Goal: Task Accomplishment & Management: Use online tool/utility

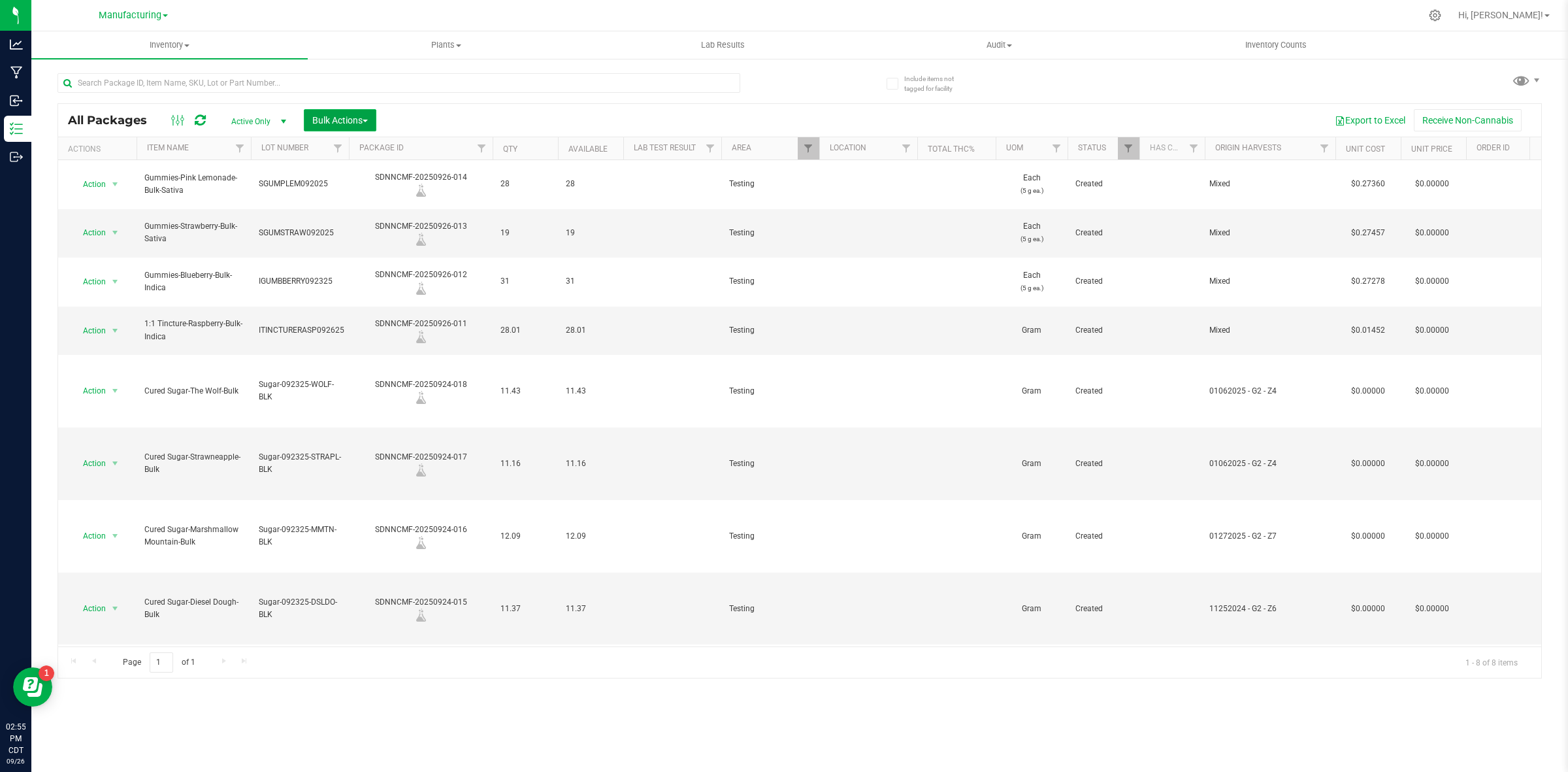
click at [347, 119] on span "Bulk Actions" at bounding box center [340, 120] width 55 height 11
click at [360, 165] on div "Add to outbound order" at bounding box center [364, 175] width 106 height 21
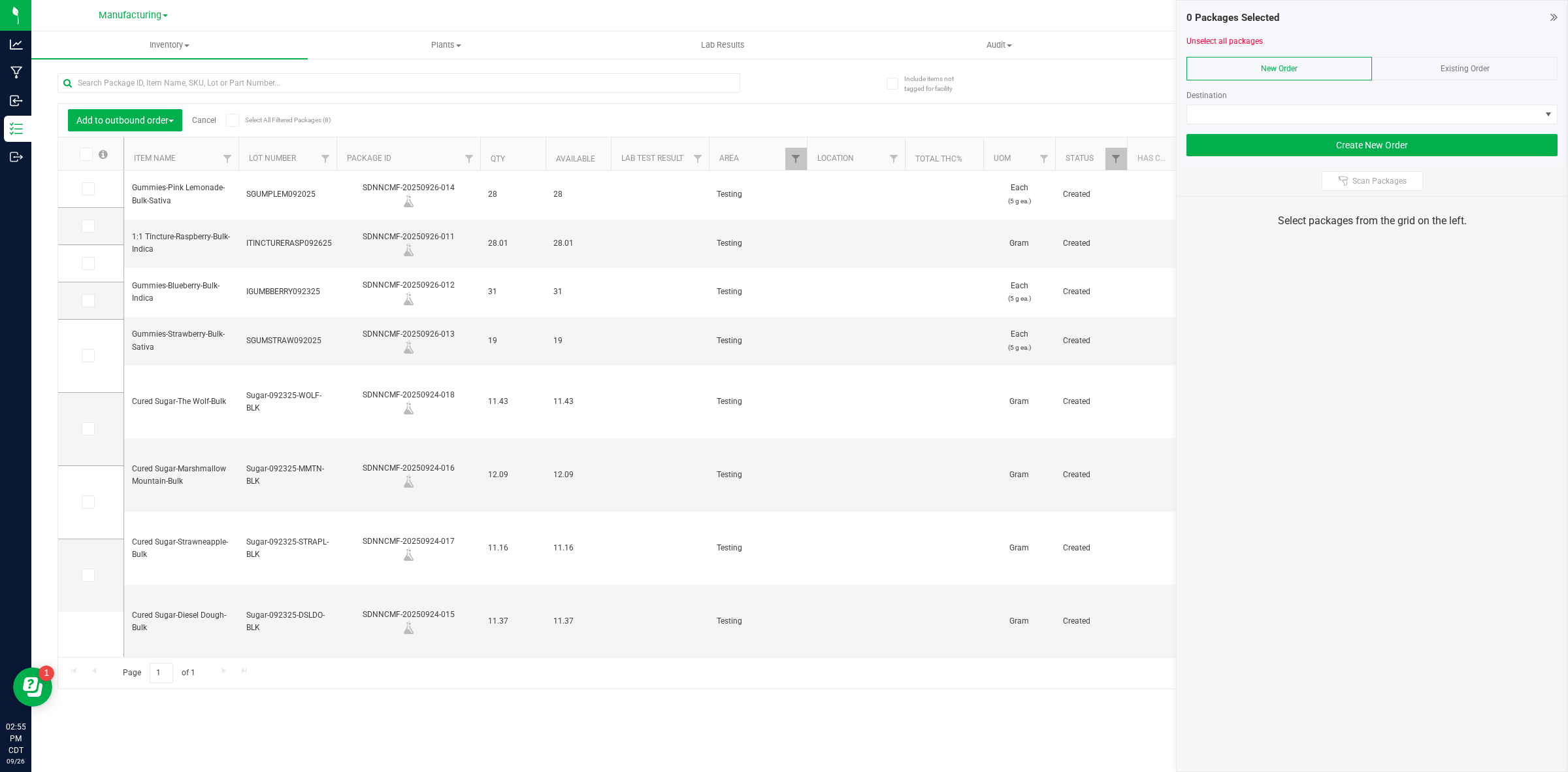
type input "[DATE]"
click at [92, 192] on span at bounding box center [88, 188] width 13 height 13
click at [0, 0] on input "checkbox" at bounding box center [0, 0] width 0 height 0
click at [86, 226] on icon at bounding box center [87, 226] width 9 height 0
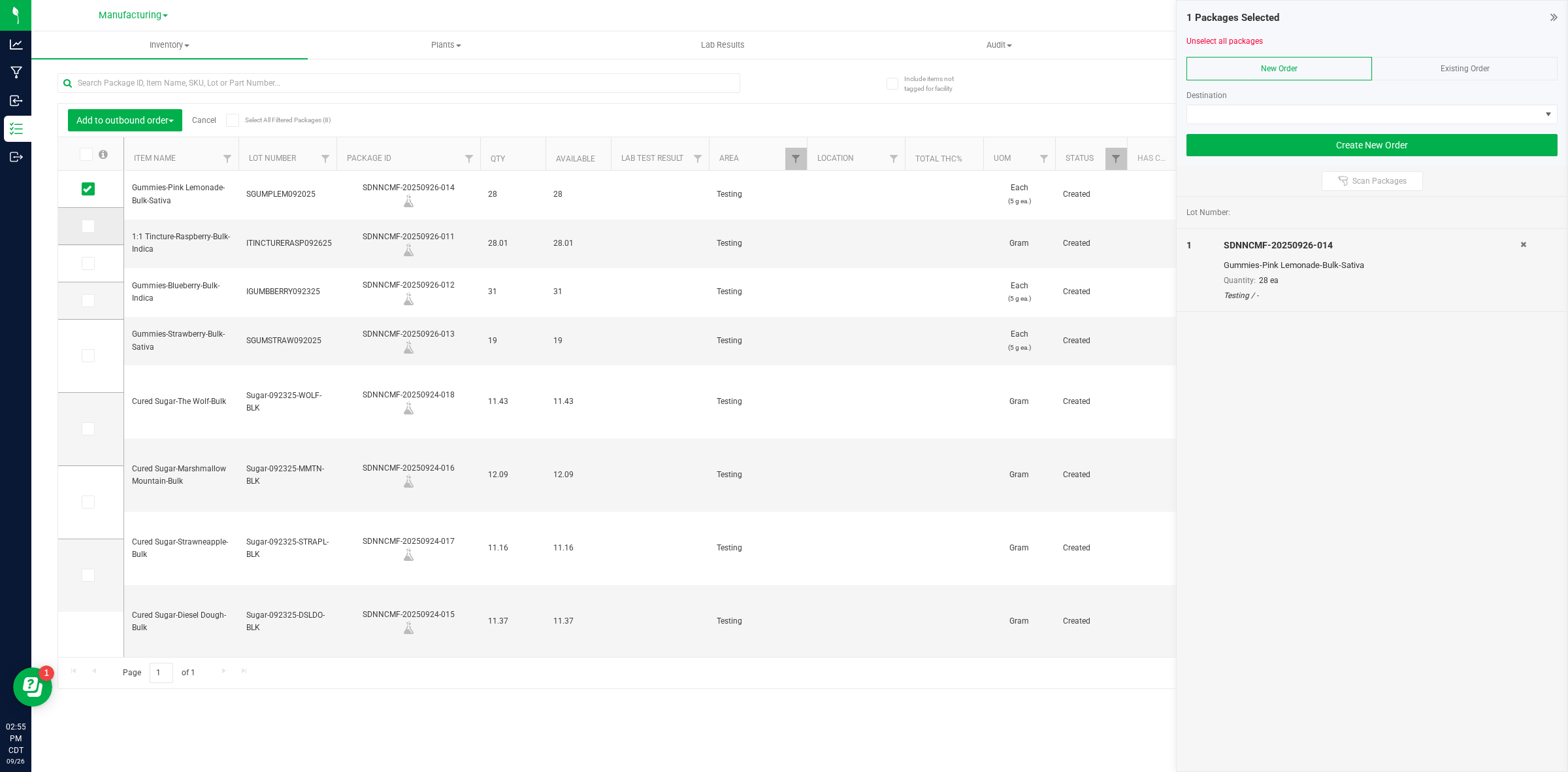
click at [0, 0] on input "checkbox" at bounding box center [0, 0] width 0 height 0
click at [89, 270] on span at bounding box center [88, 263] width 13 height 13
click at [0, 0] on input "checkbox" at bounding box center [0, 0] width 0 height 0
click at [86, 301] on icon at bounding box center [87, 301] width 9 height 0
click at [0, 0] on input "checkbox" at bounding box center [0, 0] width 0 height 0
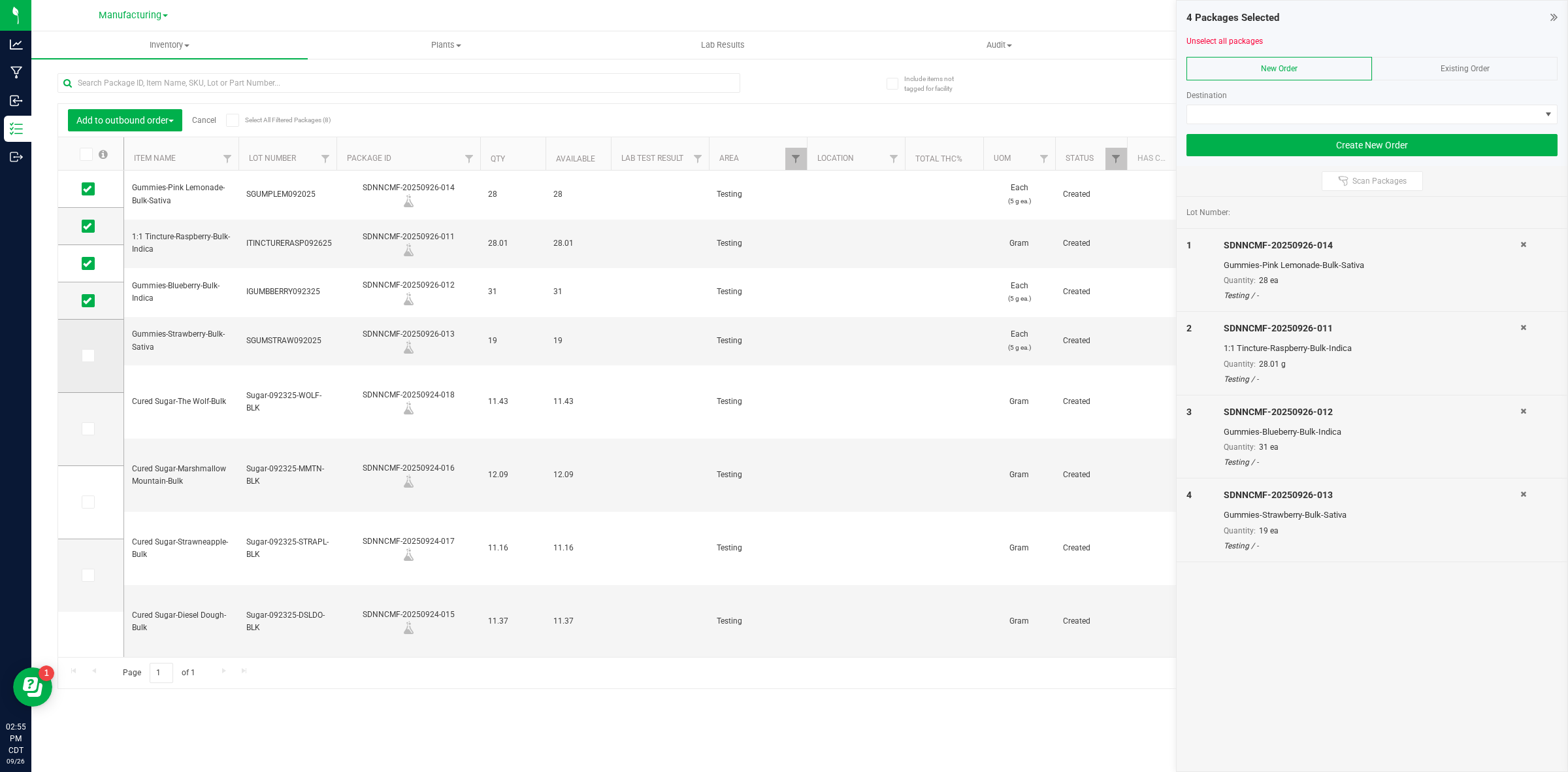
click at [86, 361] on span at bounding box center [88, 355] width 13 height 13
click at [0, 0] on input "checkbox" at bounding box center [0, 0] width 0 height 0
drag, startPoint x: 89, startPoint y: 426, endPoint x: 82, endPoint y: 477, distance: 51.5
click at [89, 428] on icon at bounding box center [87, 428] width 9 height 0
click at [0, 0] on input "checkbox" at bounding box center [0, 0] width 0 height 0
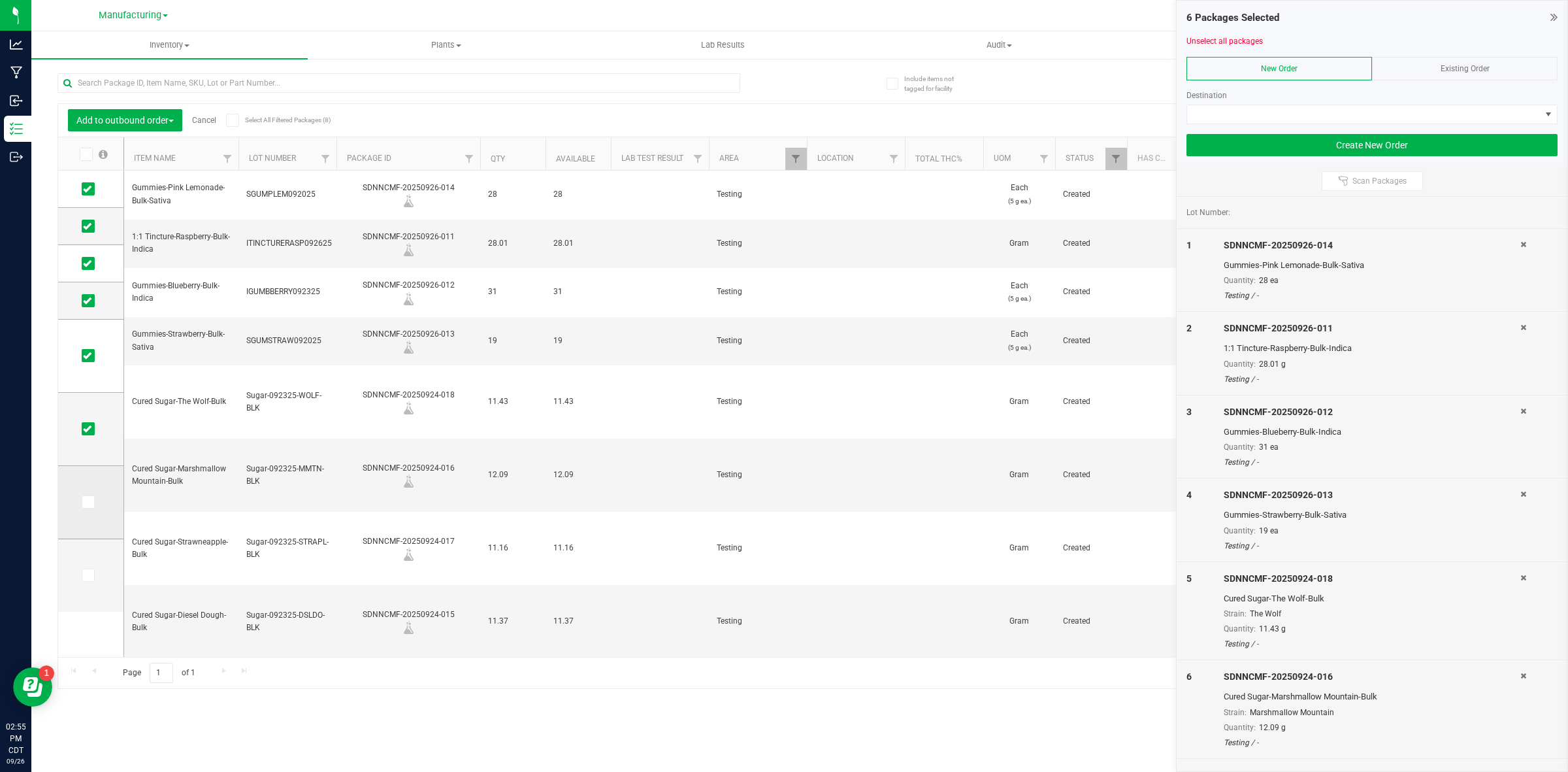
click at [89, 502] on icon at bounding box center [87, 502] width 9 height 0
click at [0, 0] on input "checkbox" at bounding box center [0, 0] width 0 height 0
click at [92, 578] on span at bounding box center [88, 575] width 13 height 13
click at [0, 0] on input "checkbox" at bounding box center [0, 0] width 0 height 0
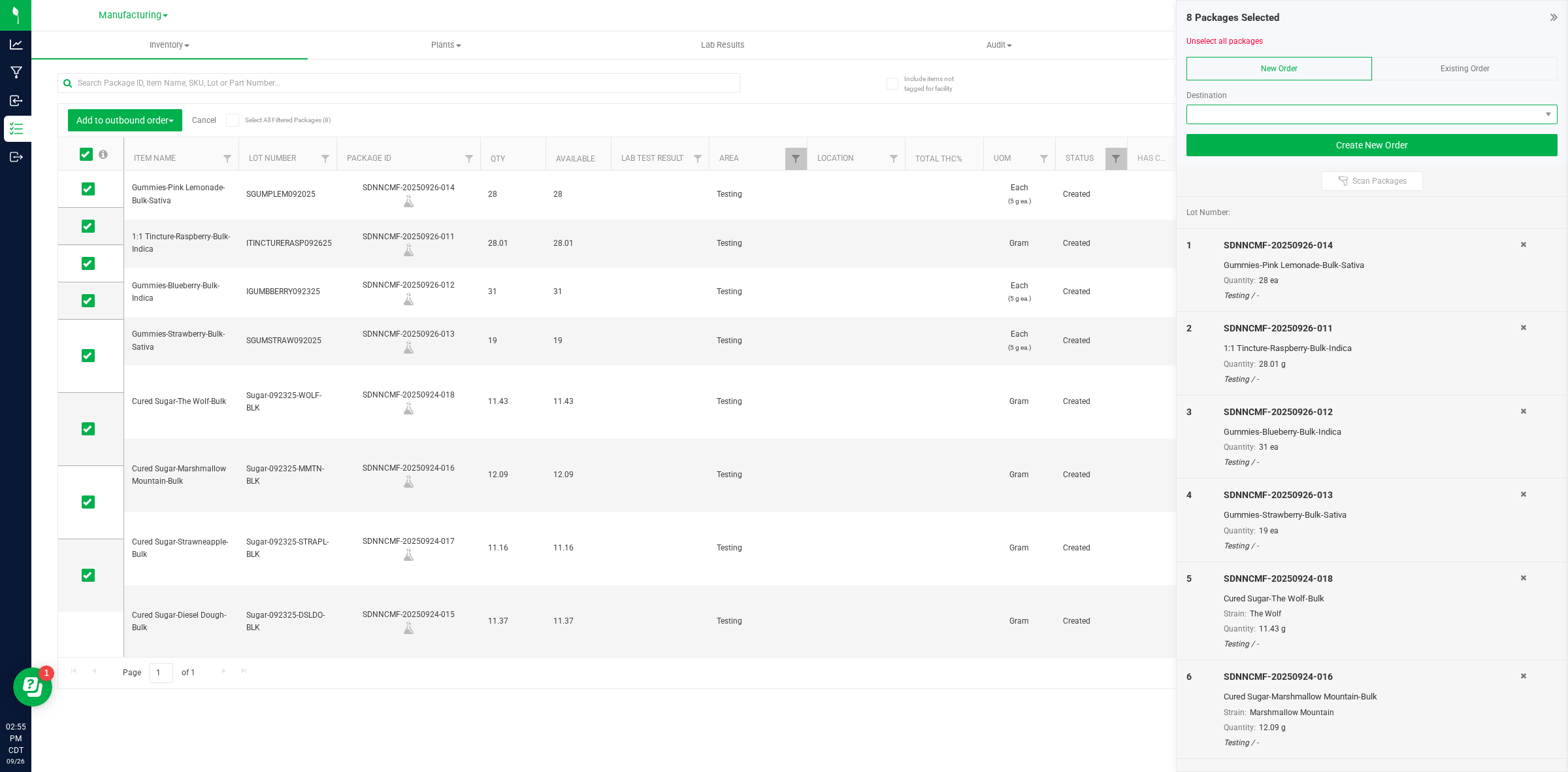
click at [1415, 121] on span at bounding box center [1365, 114] width 353 height 19
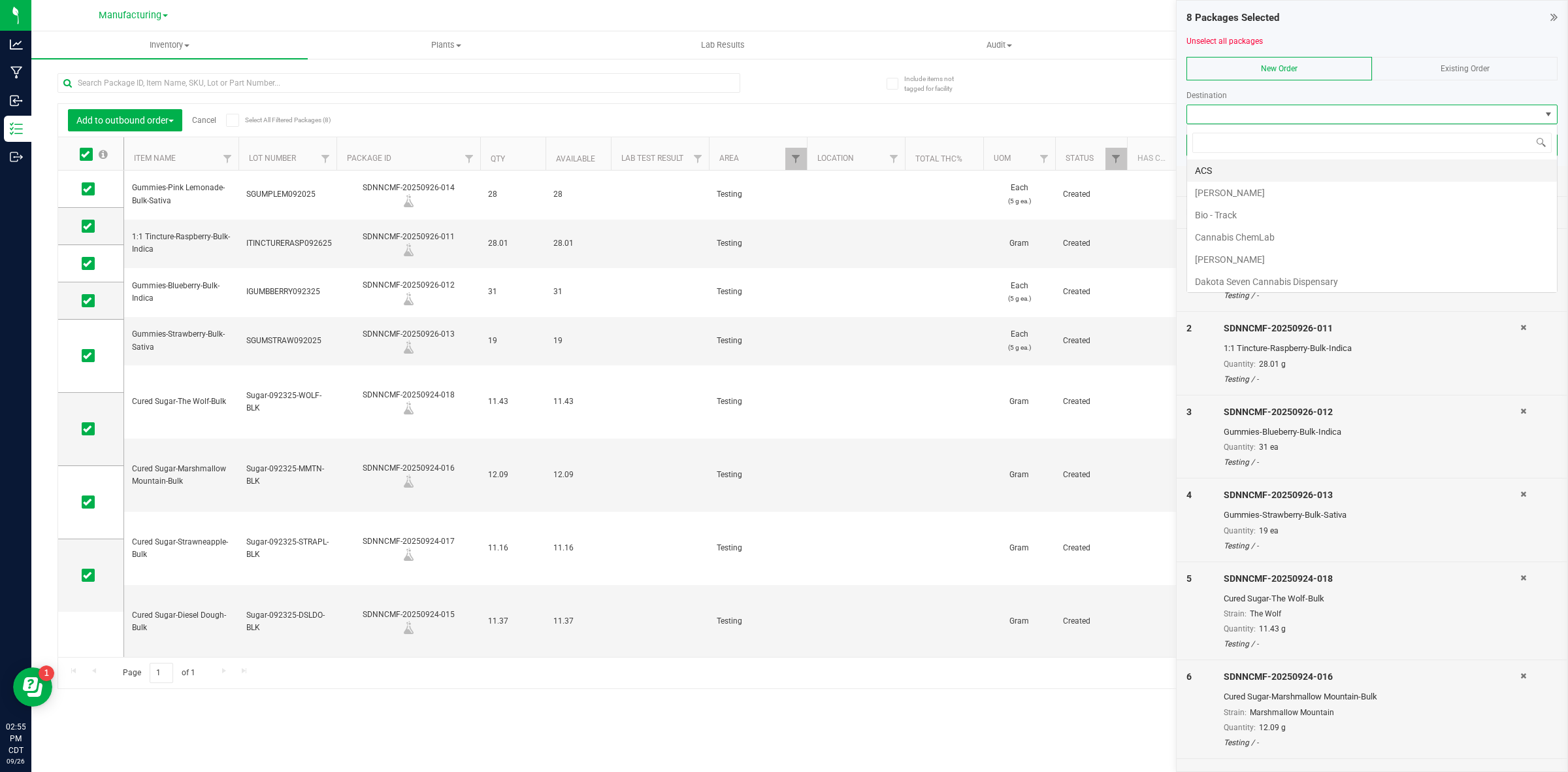
scroll to position [21, 370]
click at [1273, 165] on li "ACS" at bounding box center [1373, 170] width 369 height 22
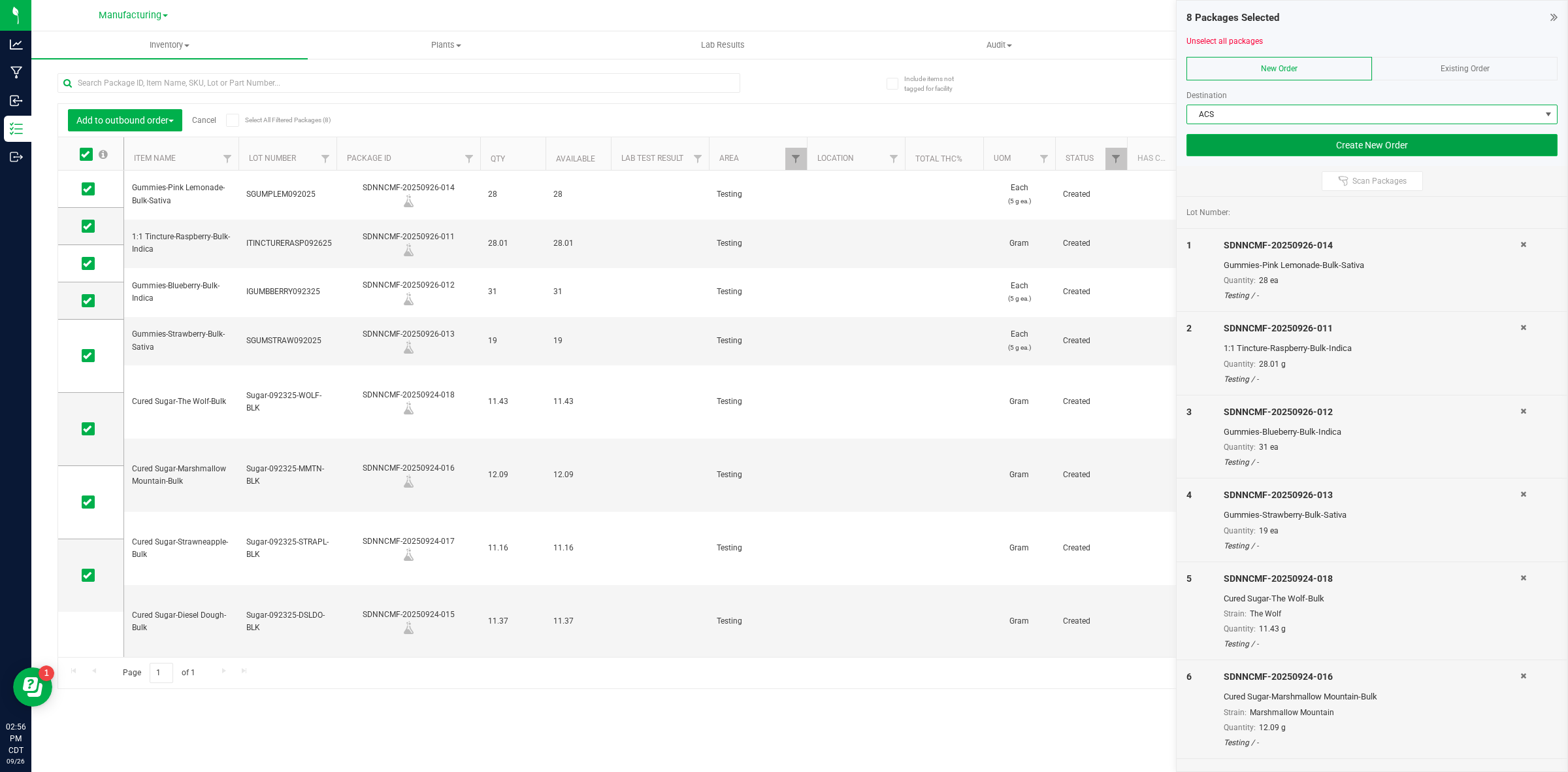
click at [1263, 144] on button "Create New Order" at bounding box center [1373, 145] width 371 height 22
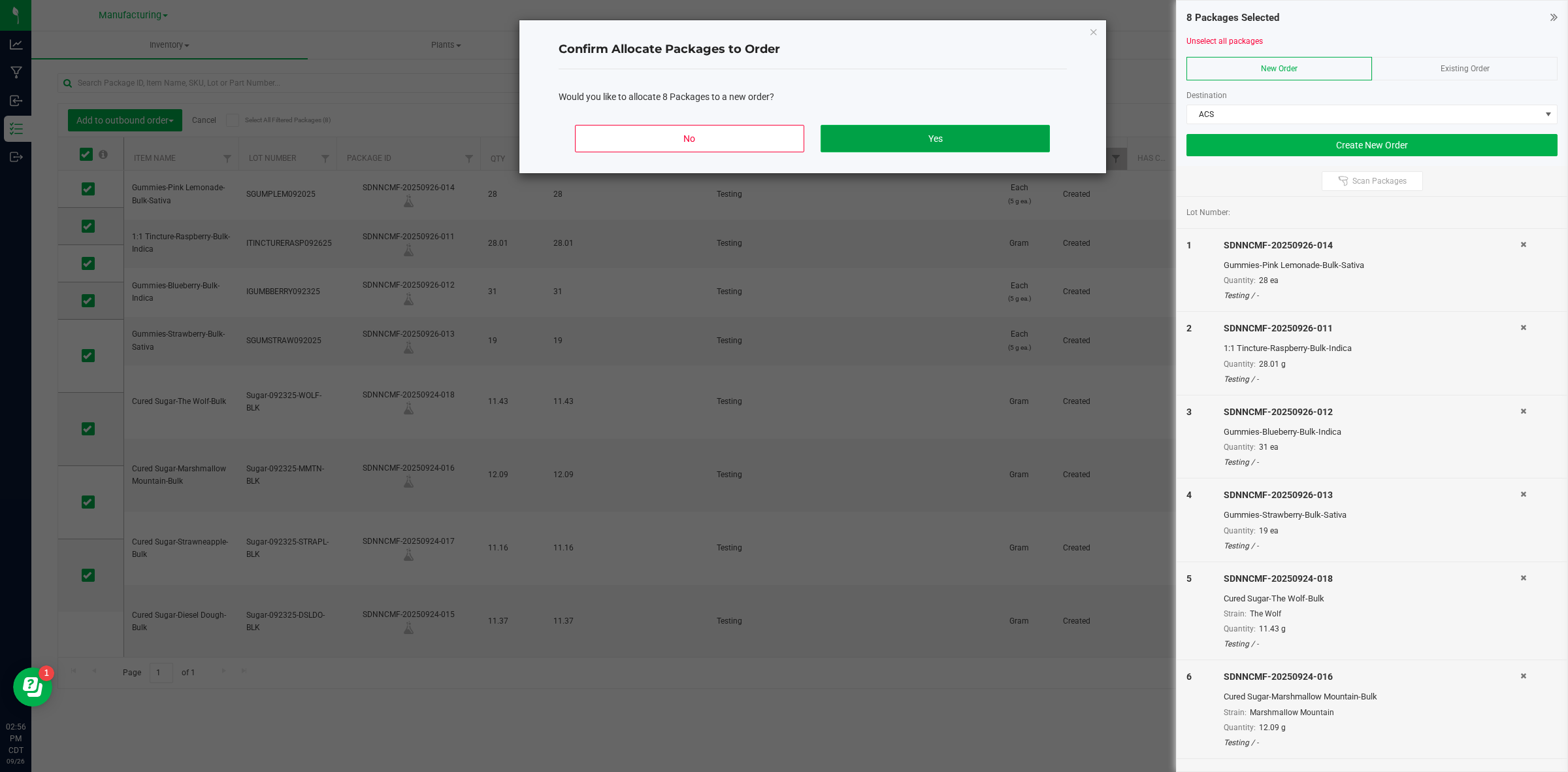
click at [942, 147] on button "Yes" at bounding box center [935, 138] width 228 height 28
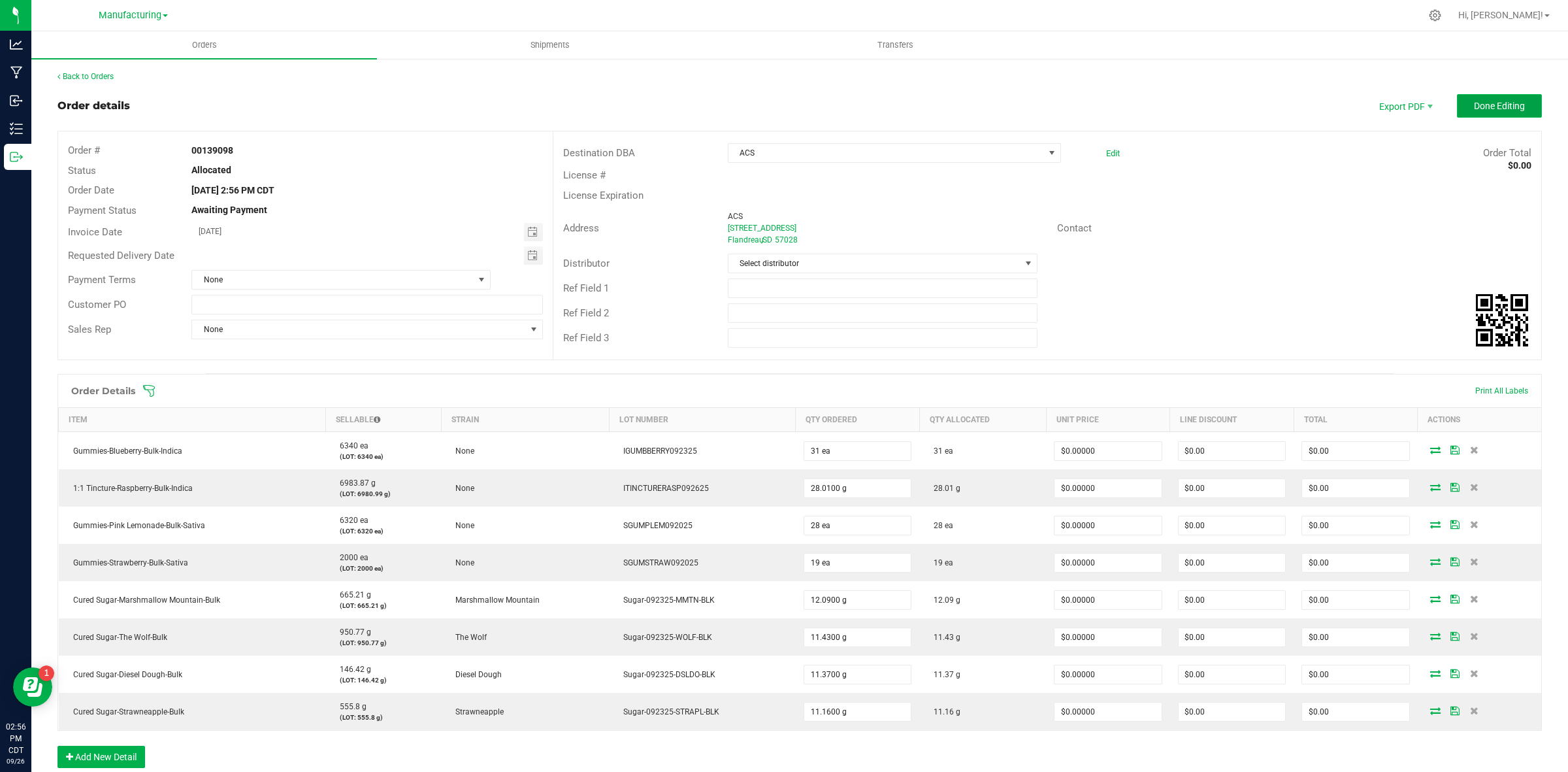
click at [1474, 109] on span "Done Editing" at bounding box center [1499, 106] width 51 height 11
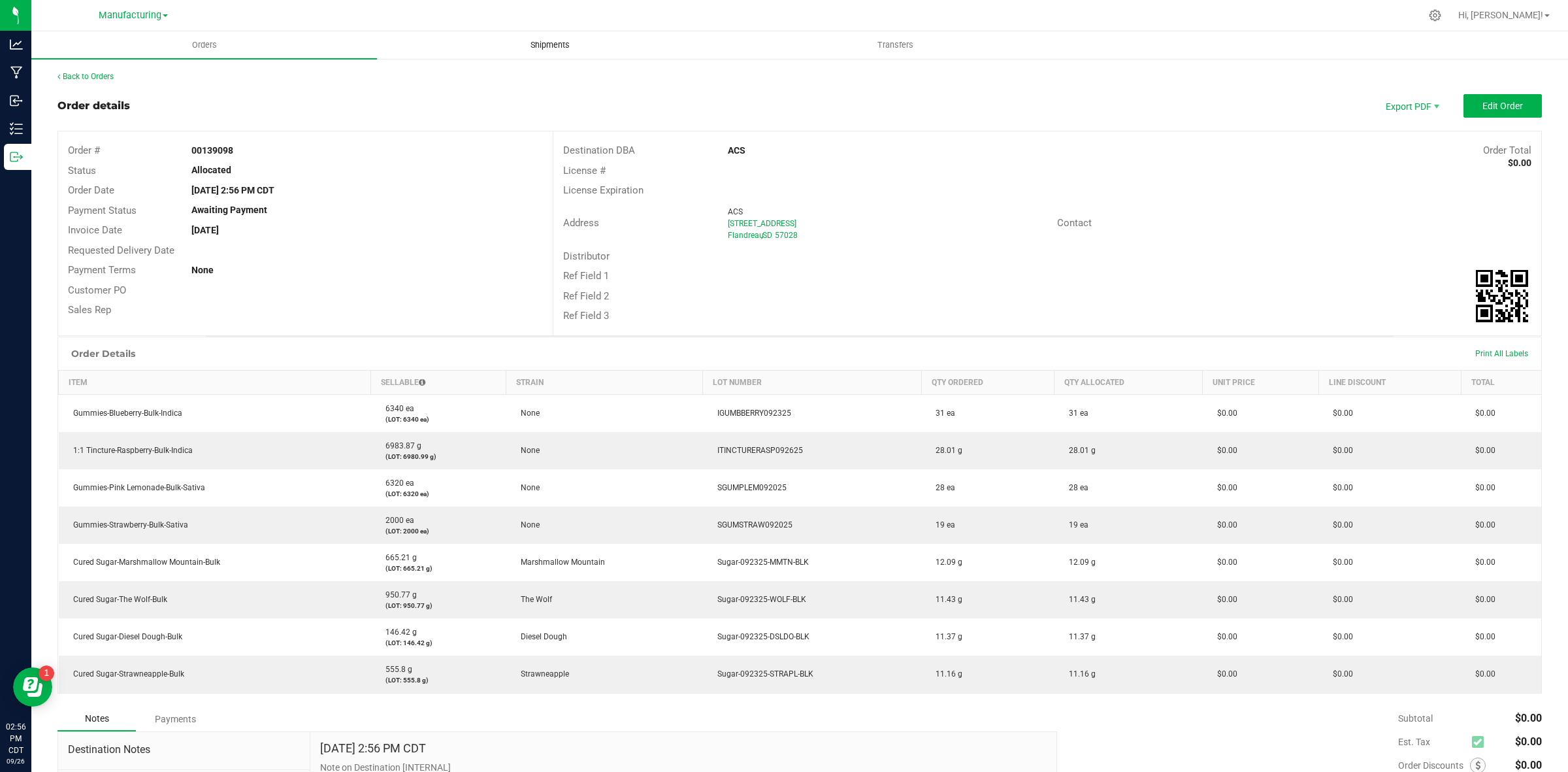
click at [544, 43] on span "Shipments" at bounding box center [550, 45] width 74 height 12
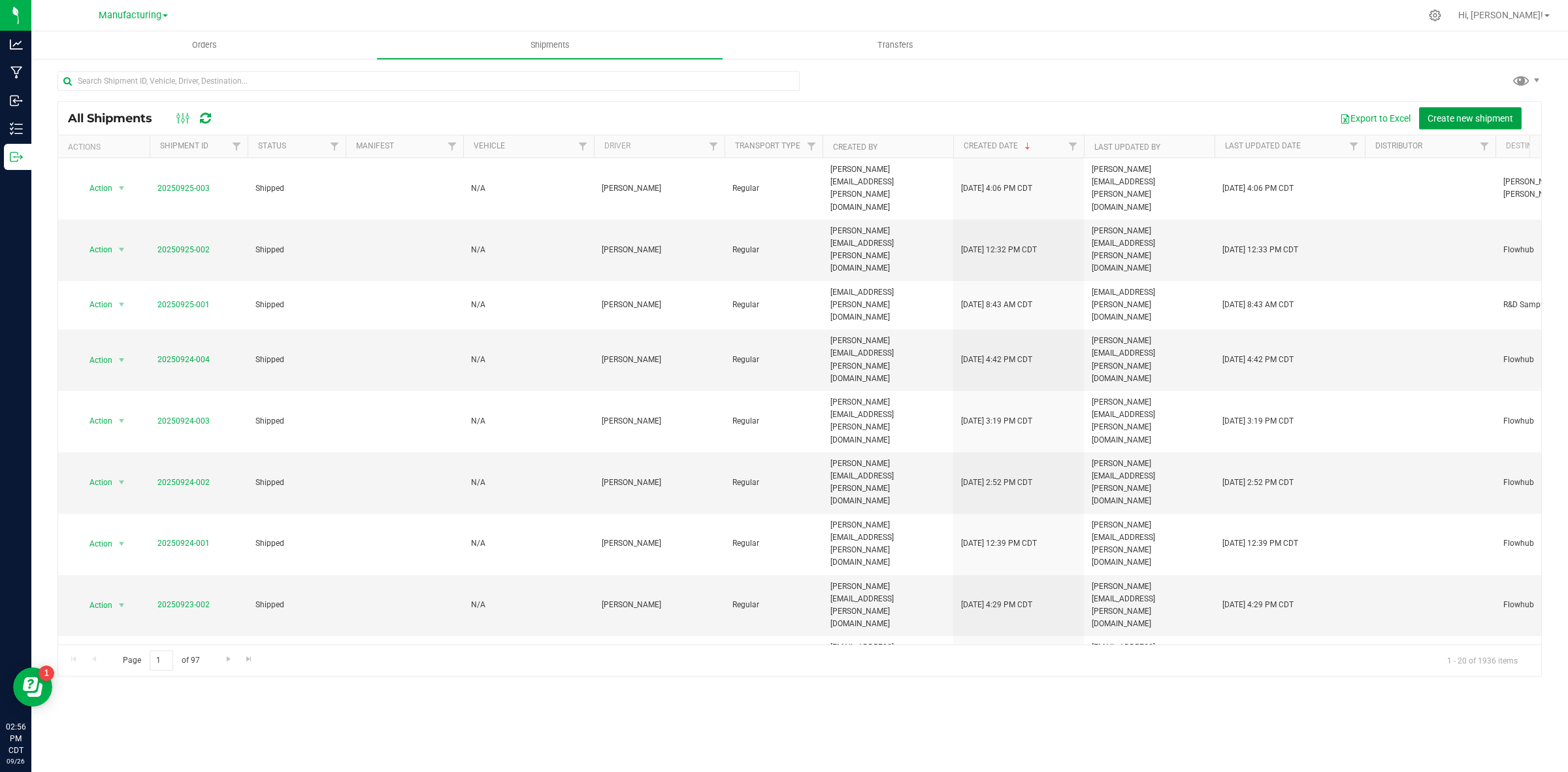
click at [1465, 119] on span "Create new shipment" at bounding box center [1471, 119] width 86 height 11
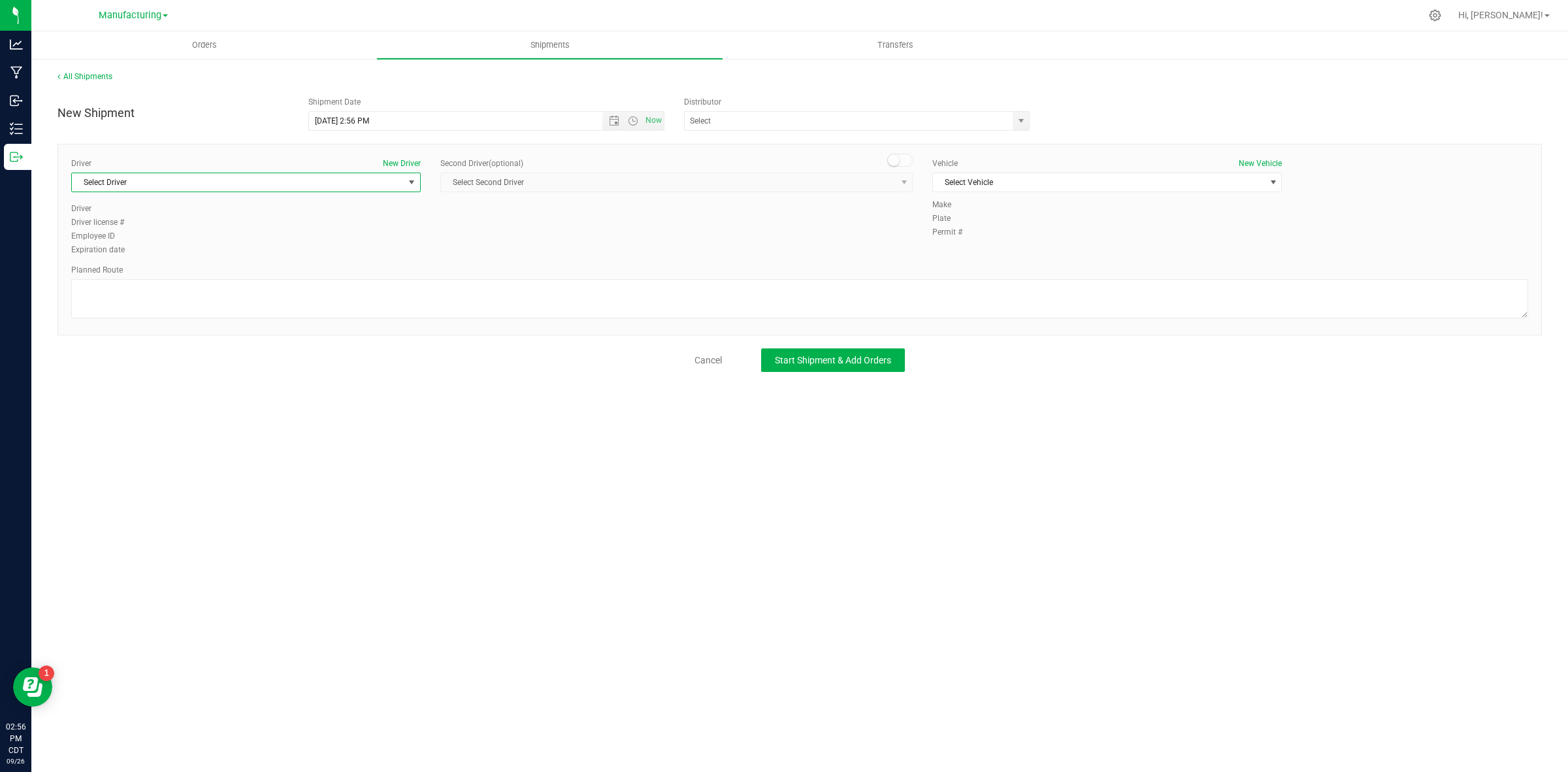
click at [238, 185] on span "Select Driver" at bounding box center [238, 182] width 332 height 19
click at [153, 382] on li "[PERSON_NAME]" at bounding box center [246, 382] width 348 height 20
click at [981, 165] on div "Vehicle New Vehicle" at bounding box center [1108, 162] width 350 height 12
click at [983, 174] on span "Select Vehicle" at bounding box center [1099, 182] width 332 height 19
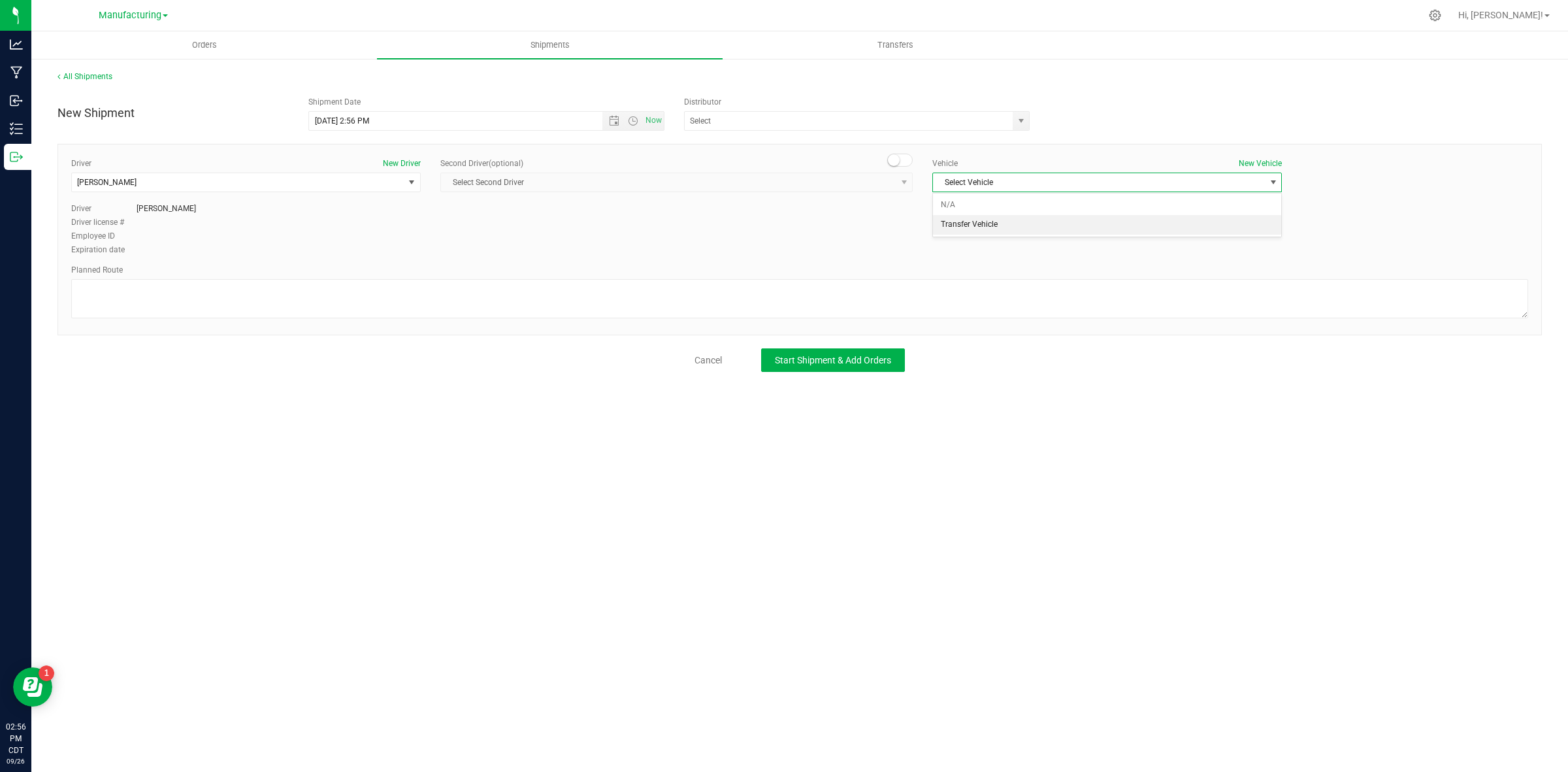
drag, startPoint x: 988, startPoint y: 220, endPoint x: 742, endPoint y: 333, distance: 270.7
click at [988, 220] on li "Transfer Vehicle" at bounding box center [1108, 225] width 348 height 20
click at [701, 304] on textarea at bounding box center [800, 299] width 1457 height 39
type textarea "Product samples brought to post office"
click at [877, 355] on span "Start Shipment & Add Orders" at bounding box center [833, 361] width 116 height 11
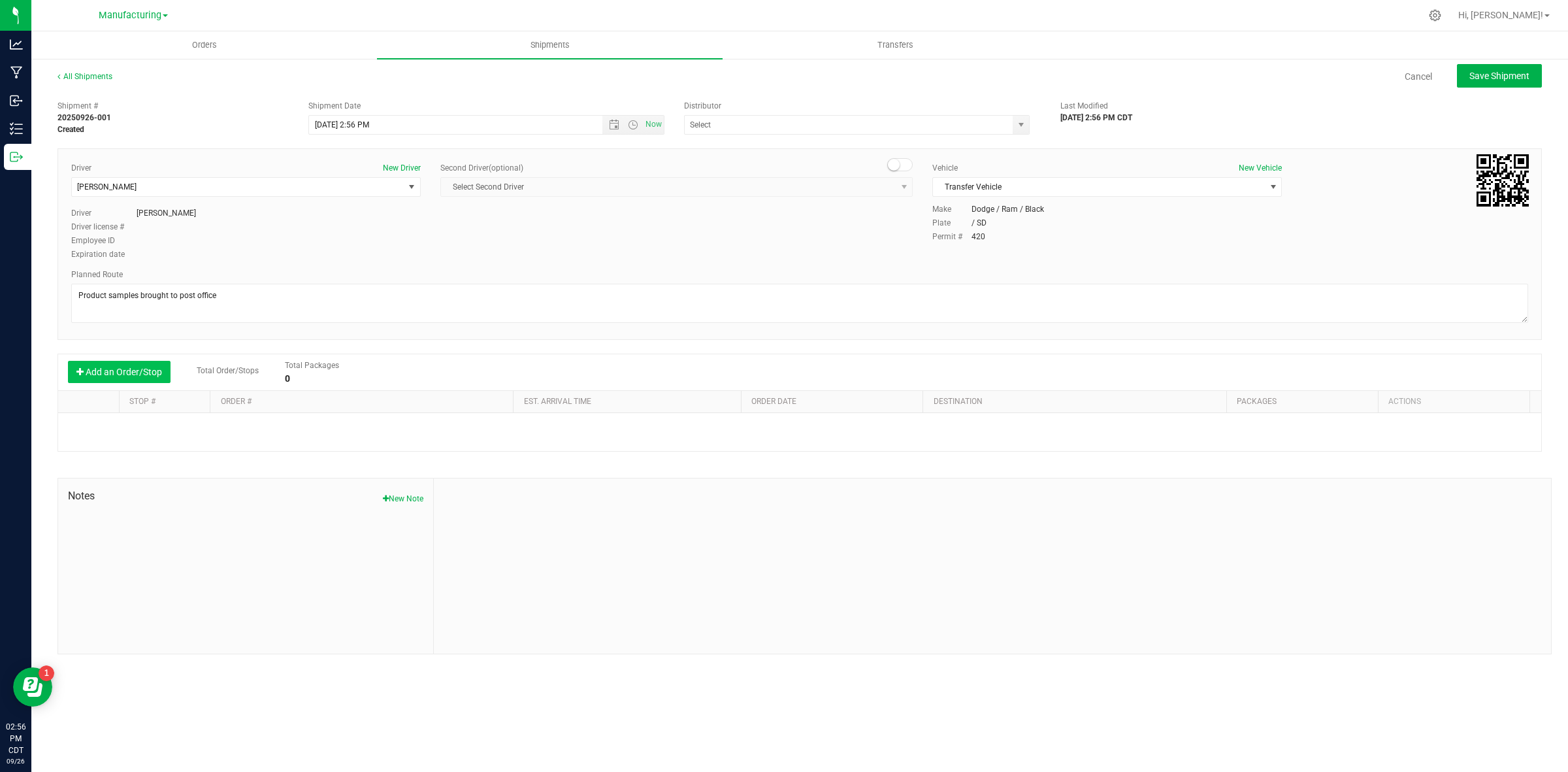
click at [131, 375] on button "Add an Order/Stop" at bounding box center [119, 371] width 103 height 22
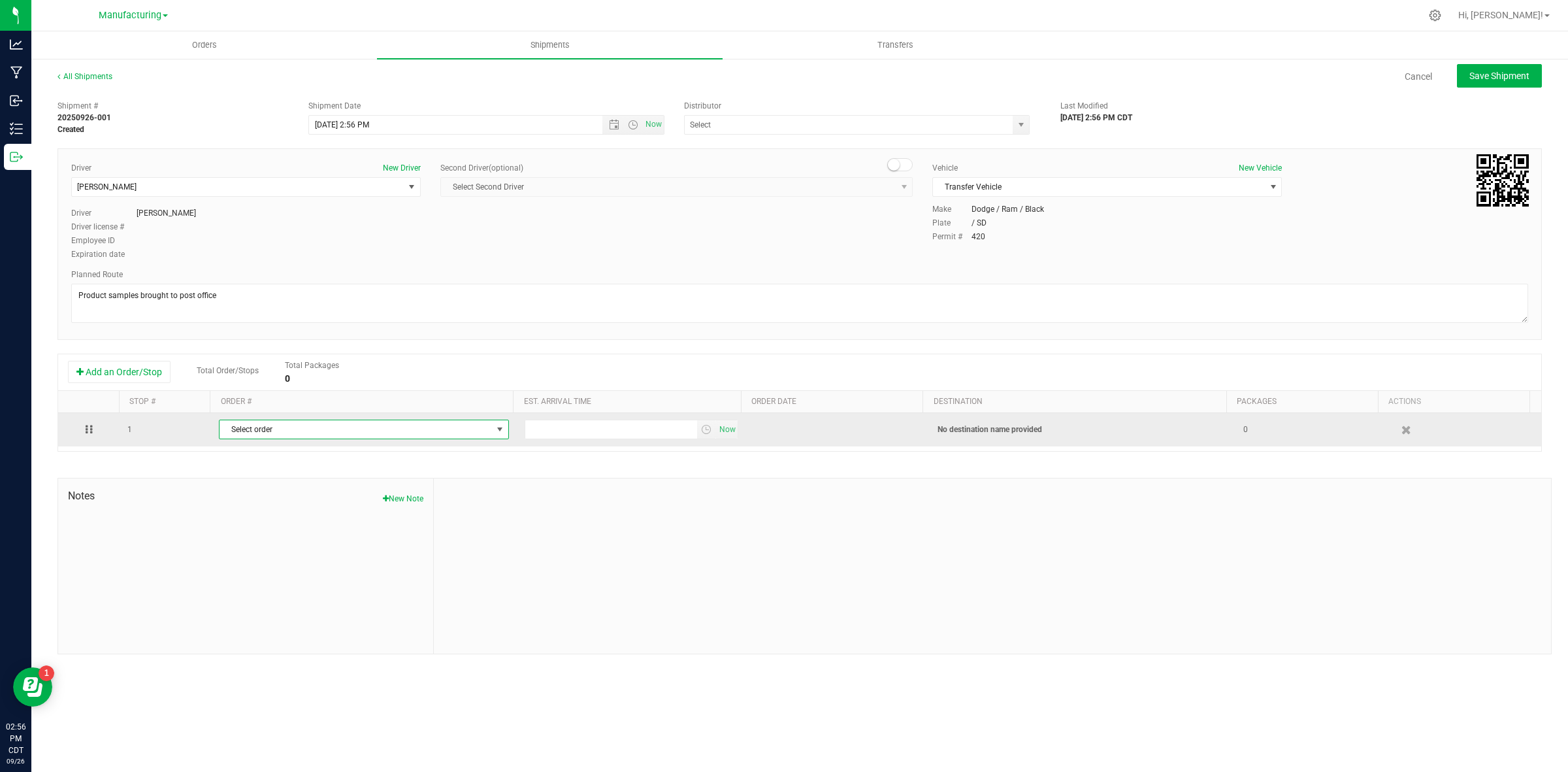
click at [386, 431] on span "Select order" at bounding box center [355, 429] width 272 height 19
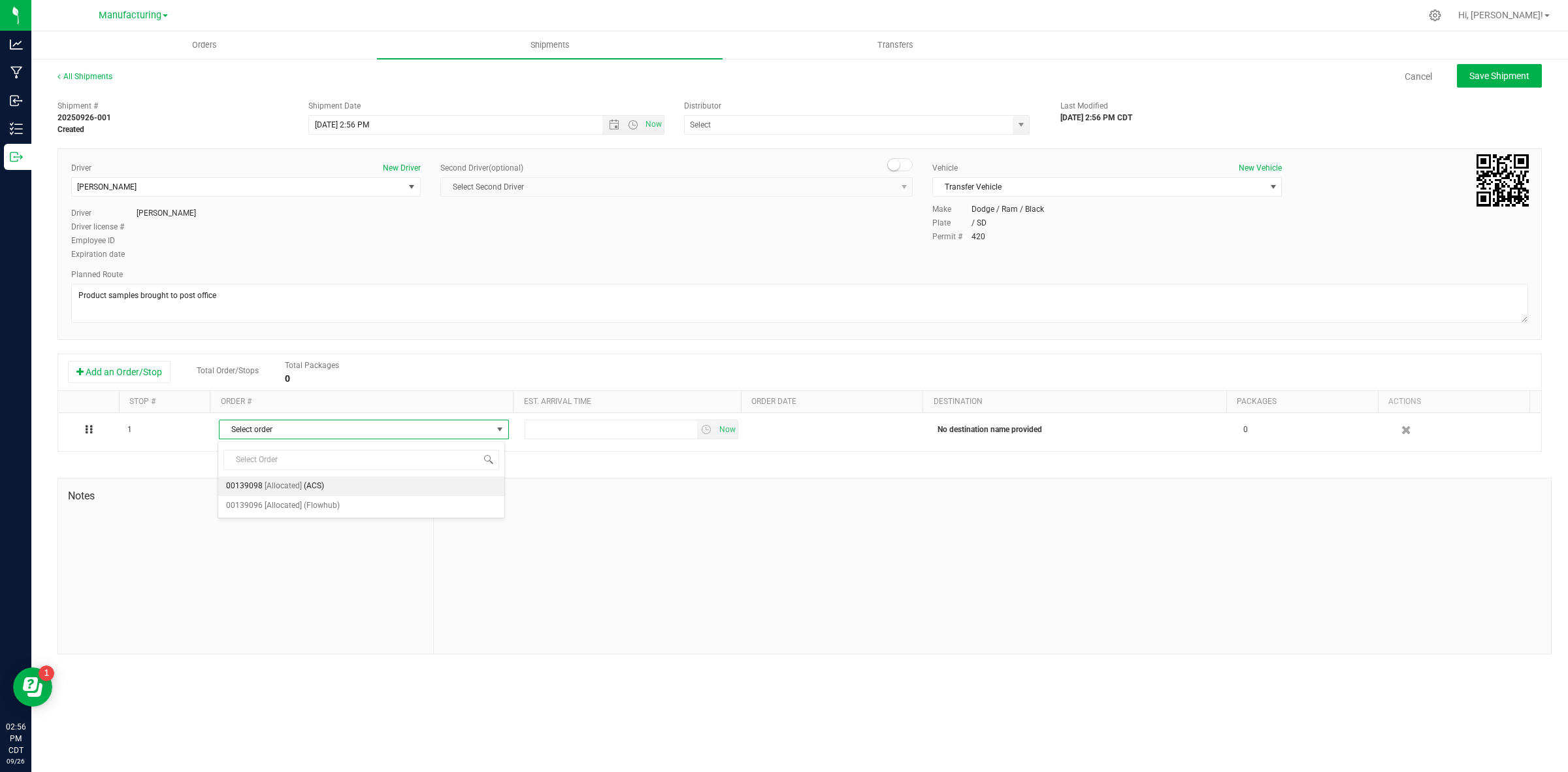
click at [367, 490] on li "00139098 [Allocated] (ACS)" at bounding box center [361, 486] width 286 height 20
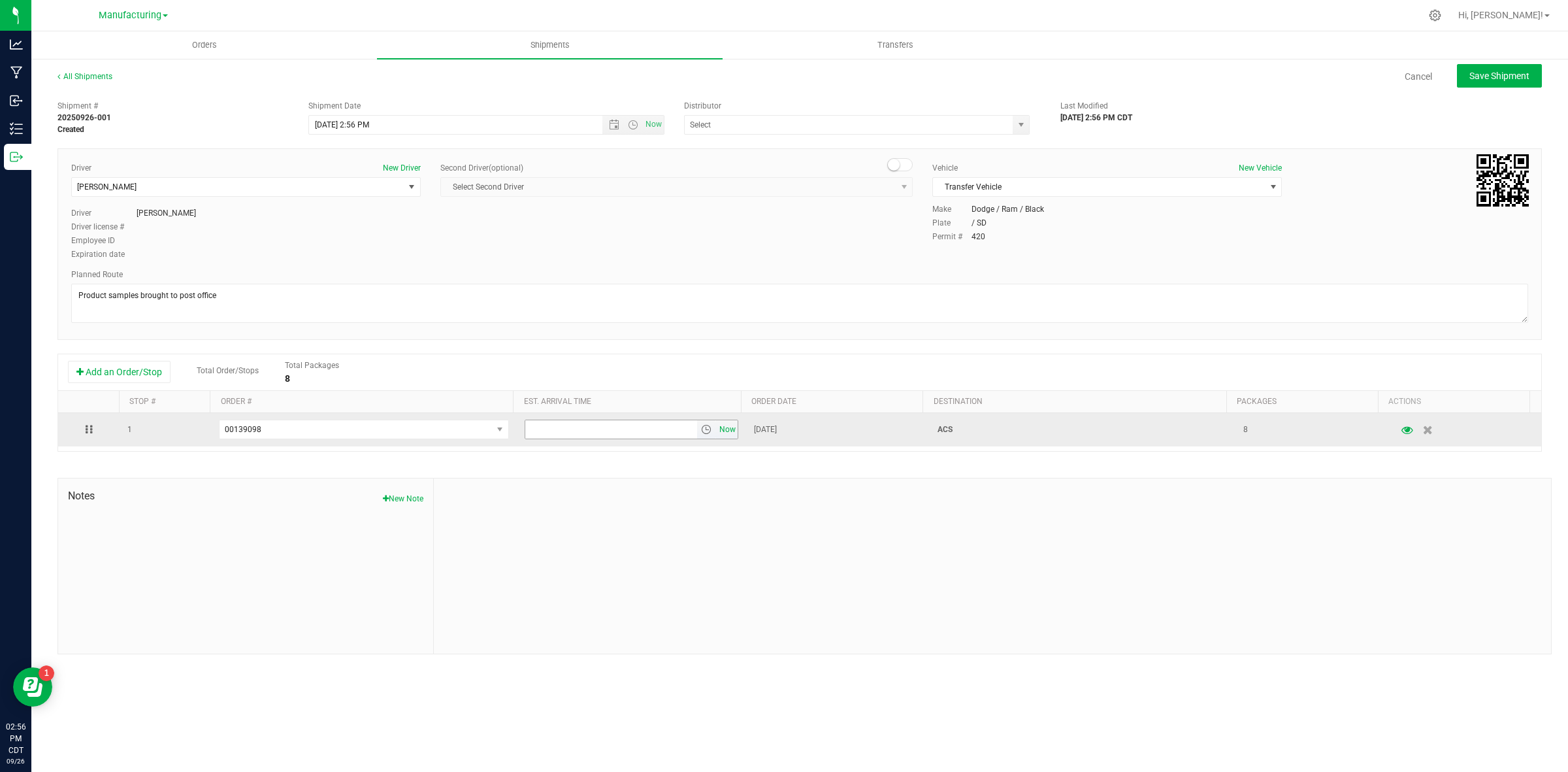
click at [718, 429] on span "Now" at bounding box center [727, 429] width 22 height 19
click at [701, 429] on span "select" at bounding box center [707, 429] width 11 height 11
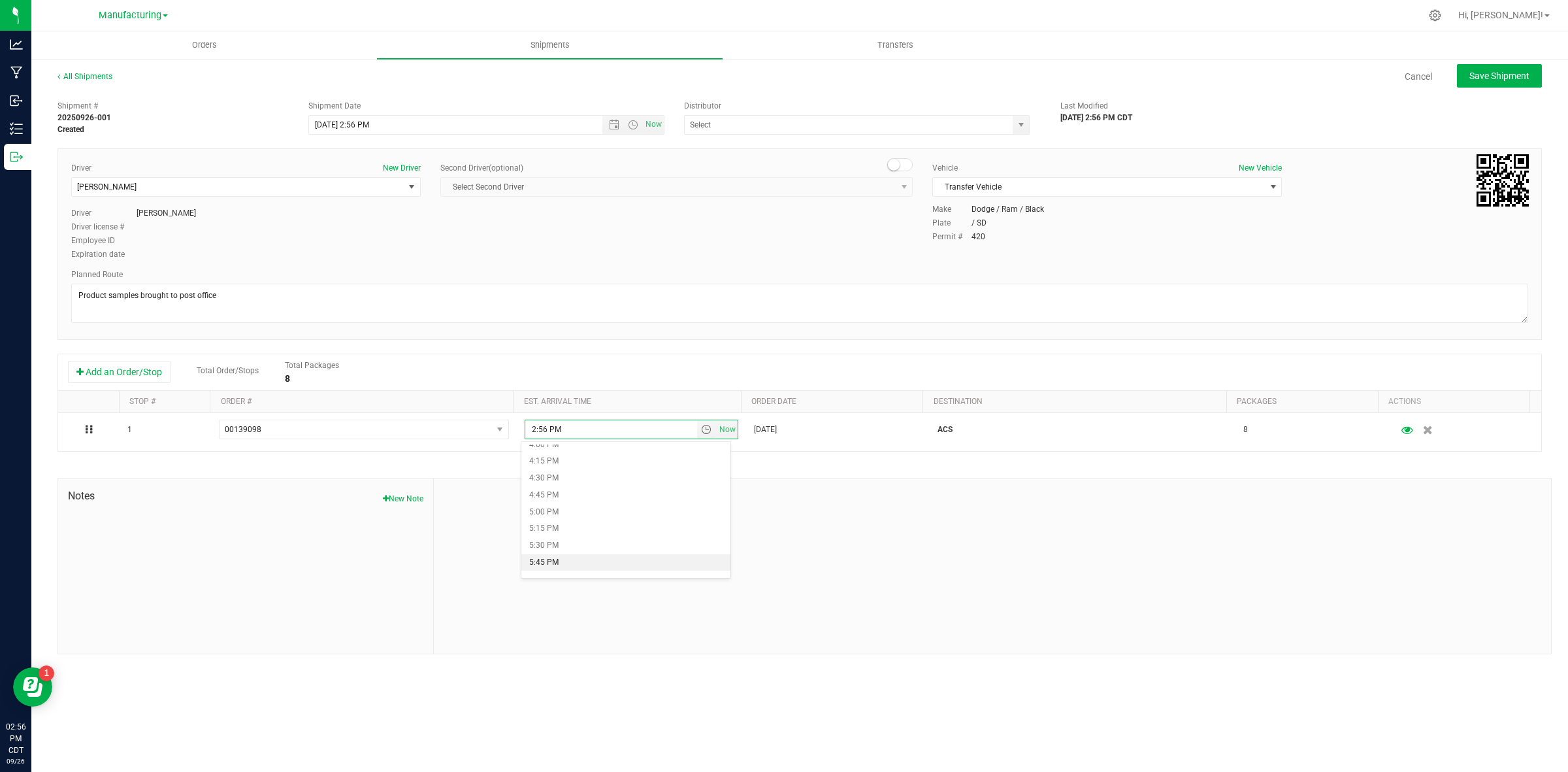
scroll to position [1062, 0]
click at [572, 465] on li "4:00 PM" at bounding box center [626, 466] width 209 height 17
click at [1485, 72] on span "Save Shipment" at bounding box center [1499, 76] width 60 height 11
type input "[DATE] 7:56 PM"
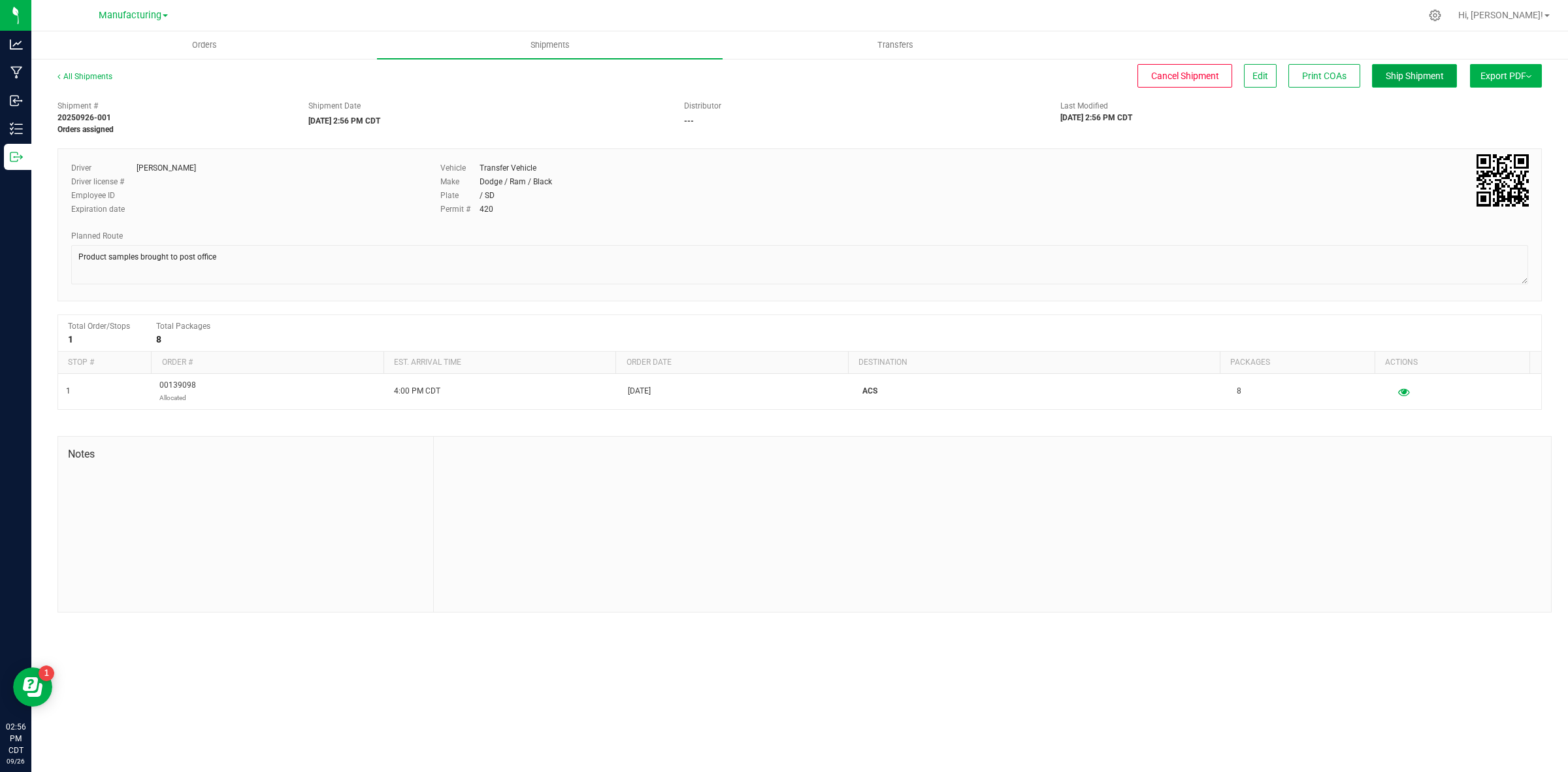
click at [1389, 71] on span "Ship Shipment" at bounding box center [1415, 76] width 58 height 11
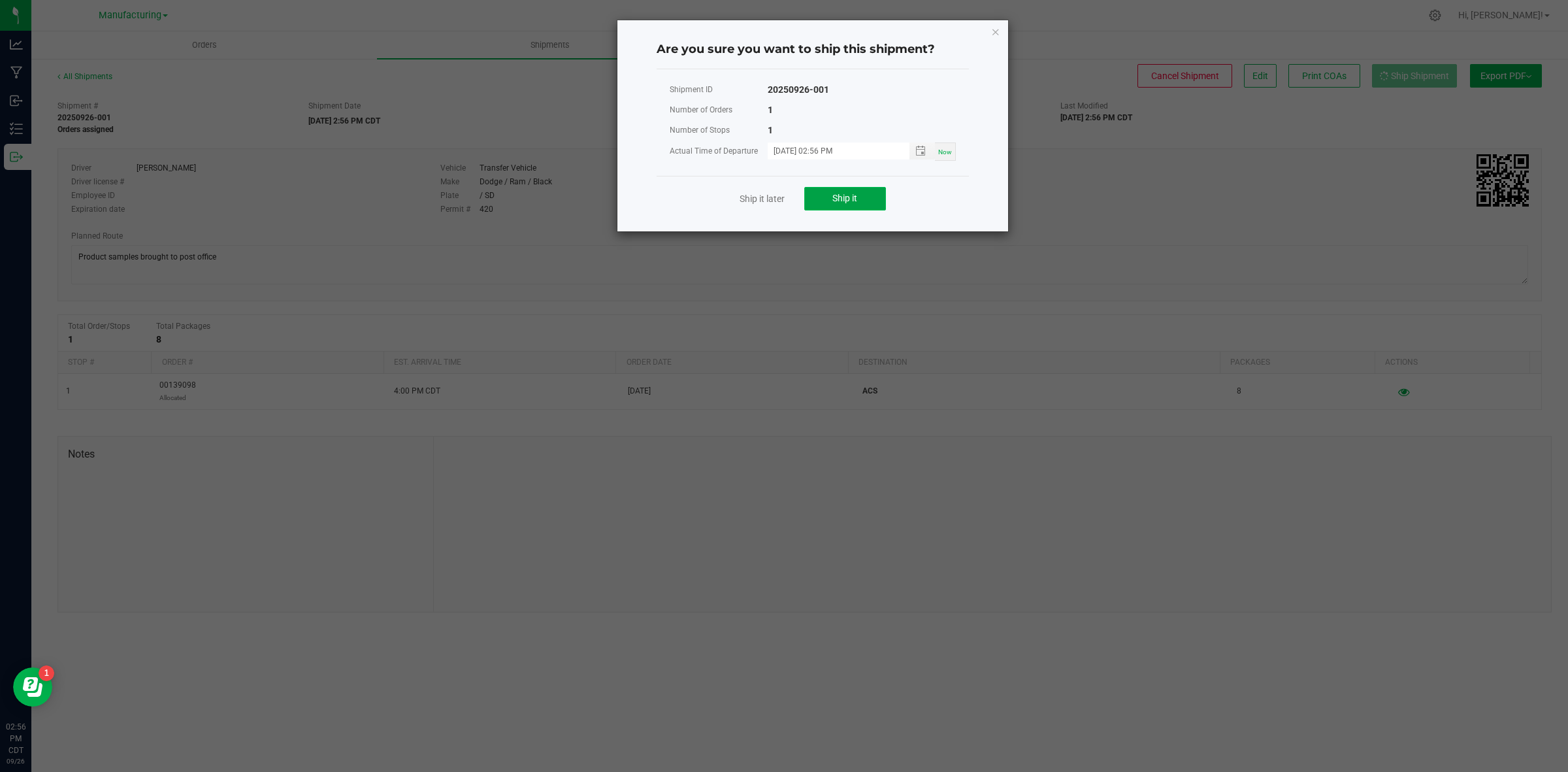
click at [858, 198] on button "Ship it" at bounding box center [845, 198] width 82 height 23
